Goal: Task Accomplishment & Management: Use online tool/utility

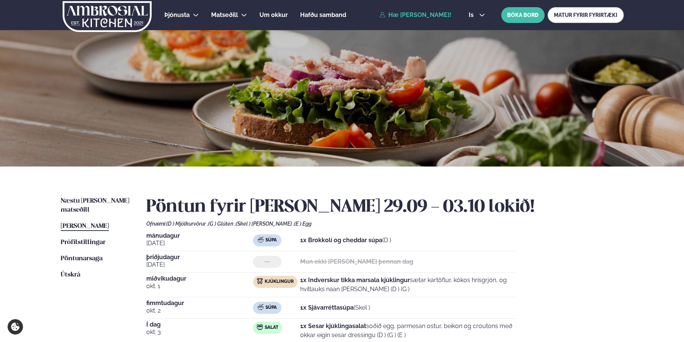
click at [78, 223] on span "[PERSON_NAME]" at bounding box center [85, 226] width 48 height 6
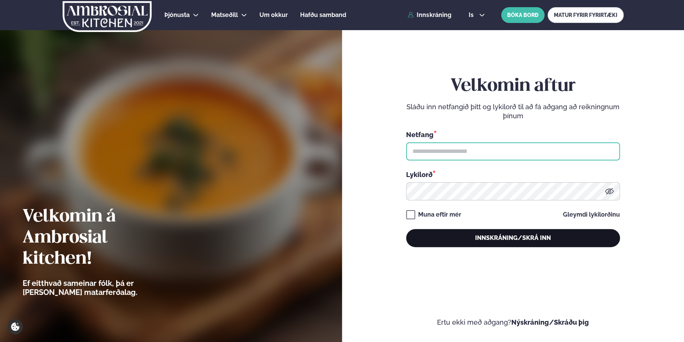
type input "**********"
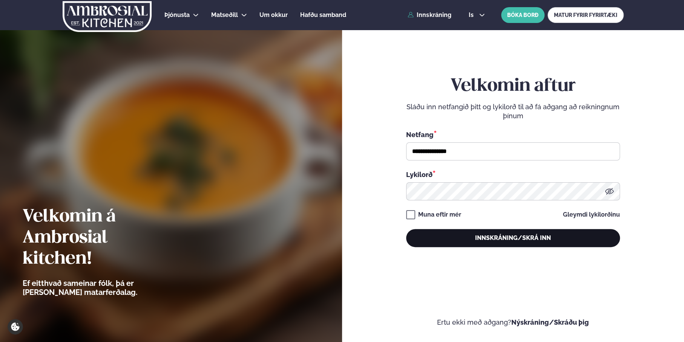
click at [478, 236] on button "Innskráning/Skrá inn" at bounding box center [513, 238] width 214 height 18
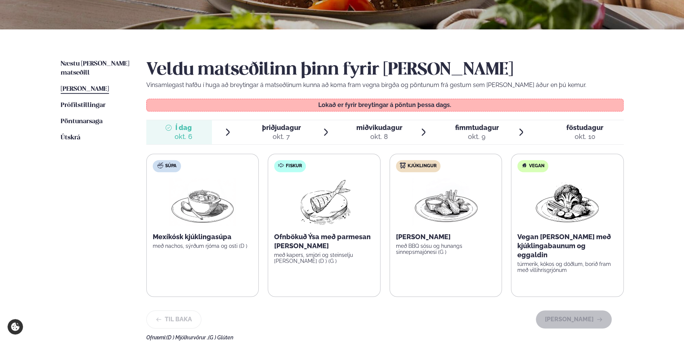
scroll to position [151, 0]
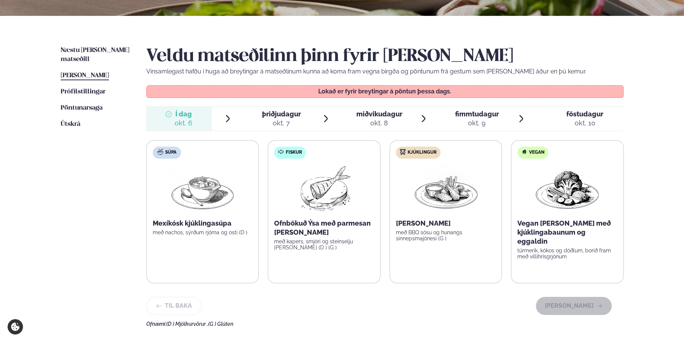
click at [282, 119] on div "okt. 7" at bounding box center [281, 123] width 39 height 9
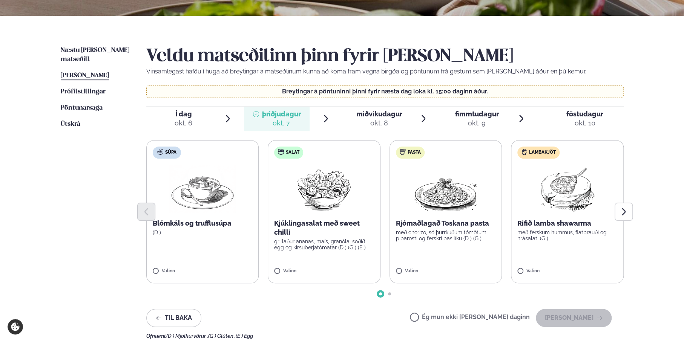
click at [365, 119] on div "okt. 8" at bounding box center [379, 123] width 46 height 9
